Goal: Find specific page/section: Find specific page/section

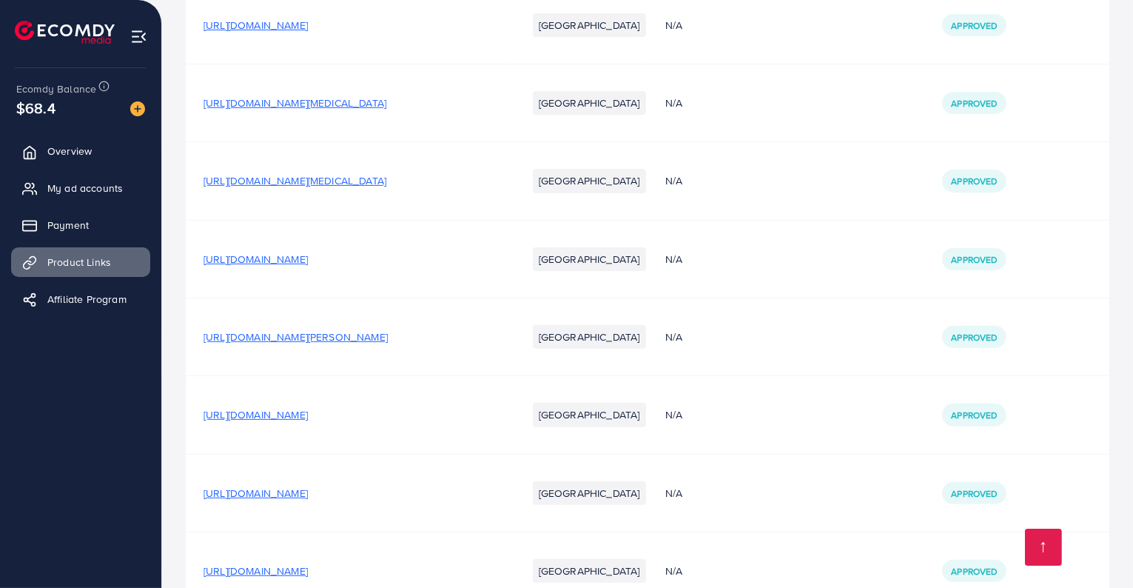
scroll to position [7128, 0]
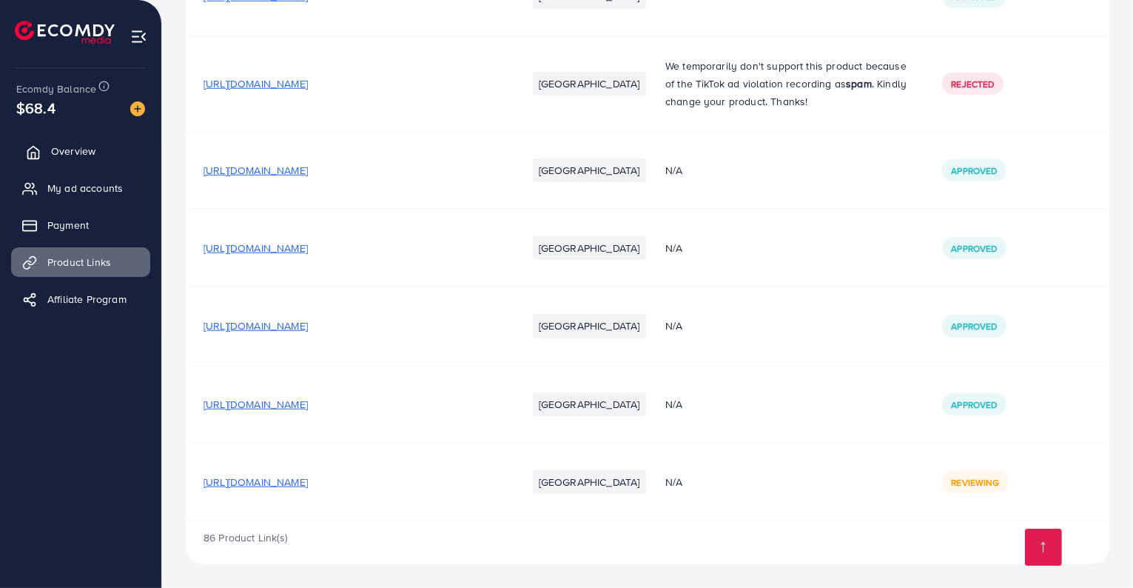
click at [115, 160] on link "Overview" at bounding box center [80, 151] width 139 height 30
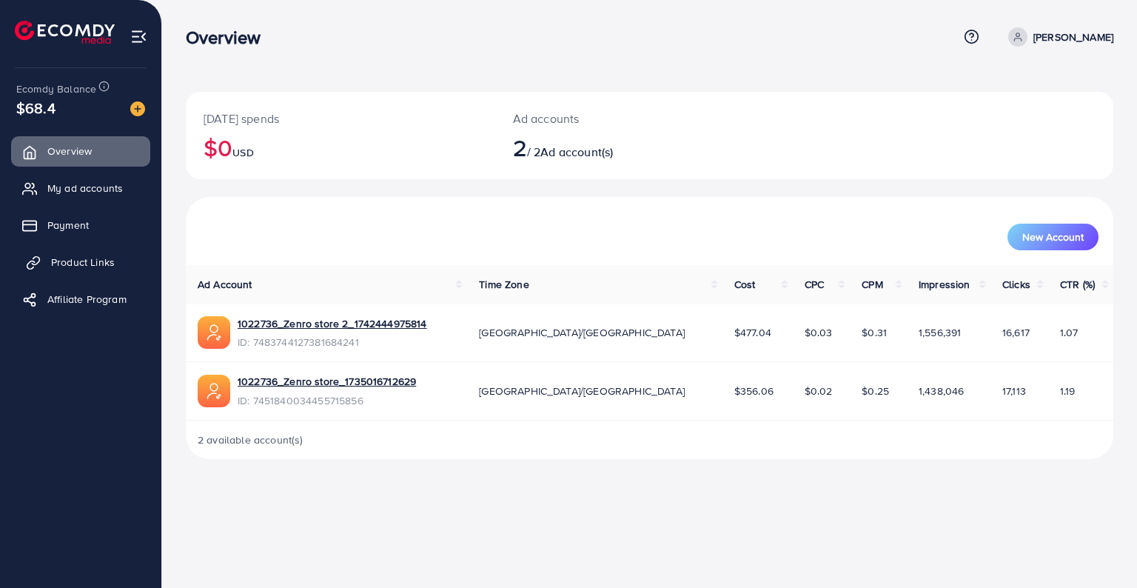
click at [121, 258] on link "Product Links" at bounding box center [80, 262] width 139 height 30
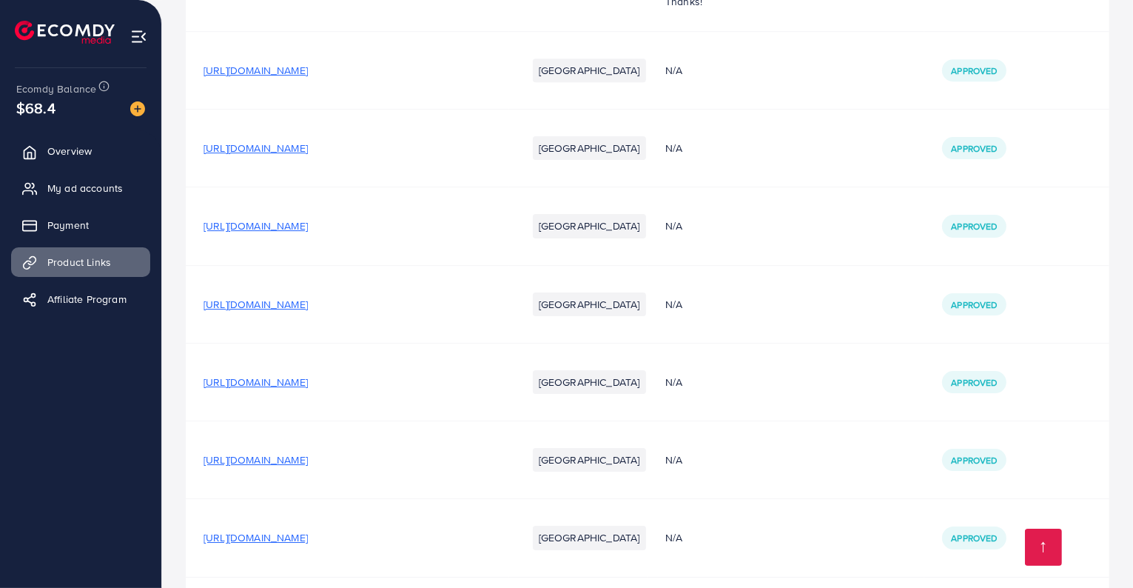
scroll to position [7128, 0]
